Goal: Check status

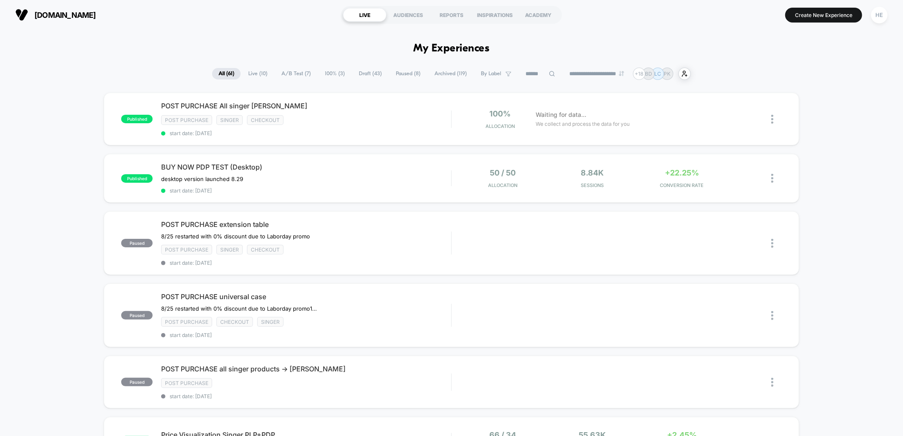
click at [251, 72] on span "Live ( 10 )" at bounding box center [258, 73] width 32 height 11
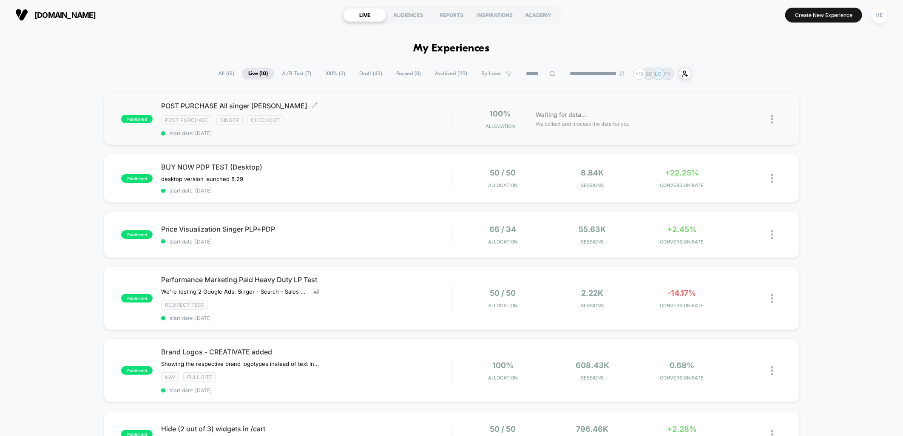
click at [345, 125] on div "POST PURCHASE All singer [PERSON_NAME] Click to edit experience details Click t…" at bounding box center [306, 119] width 290 height 35
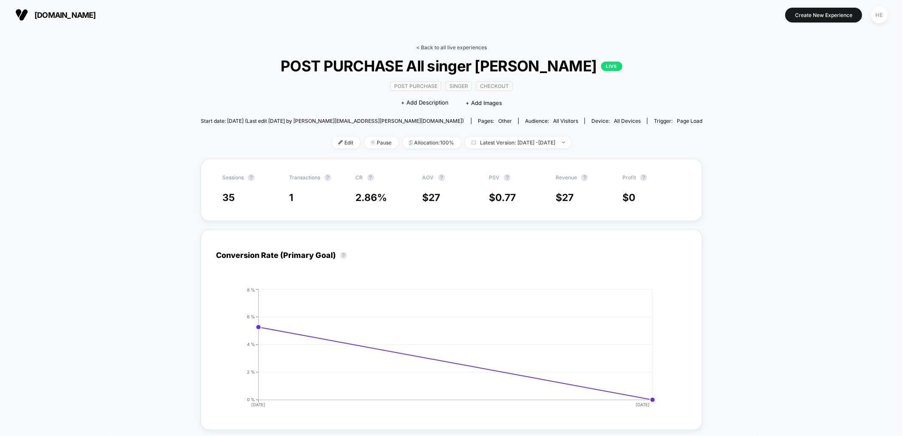
click at [456, 46] on link "< Back to all live experiences" at bounding box center [451, 47] width 71 height 6
